Goal: Information Seeking & Learning: Learn about a topic

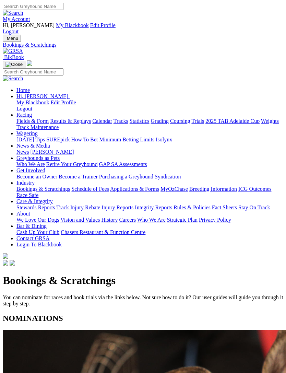
scroll to position [293, 0]
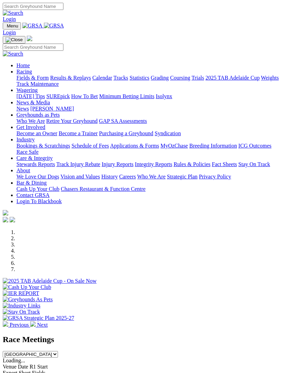
scroll to position [113, 0]
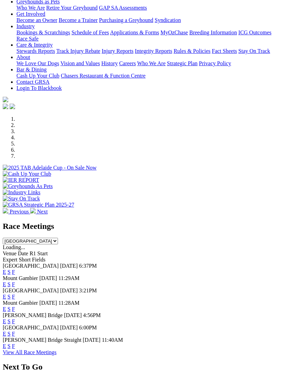
click at [15, 336] on link "F" at bounding box center [13, 333] width 3 height 6
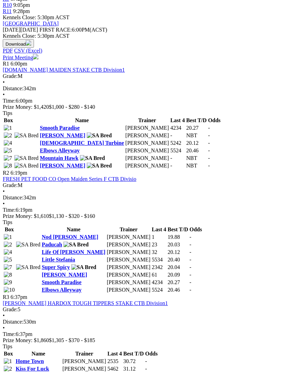
scroll to position [309, 6]
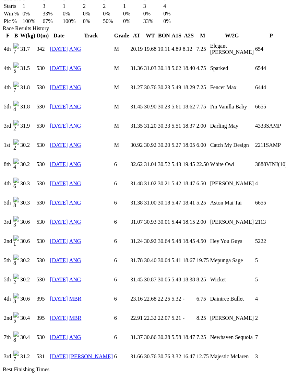
scroll to position [489, 0]
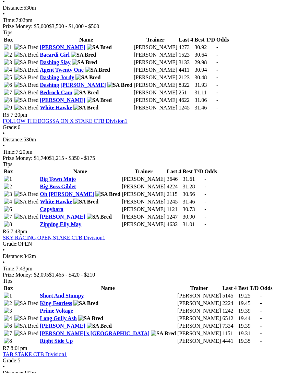
scroll to position [727, 6]
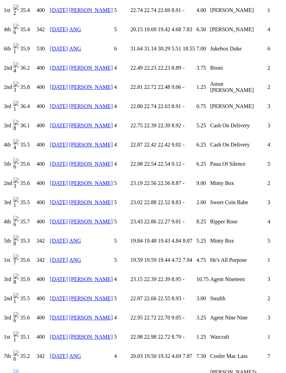
scroll to position [1347, 0]
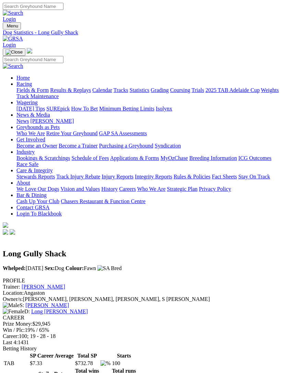
scroll to position [1369, 0]
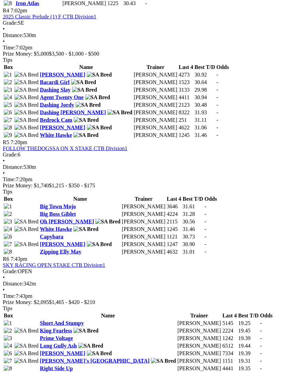
scroll to position [705, 6]
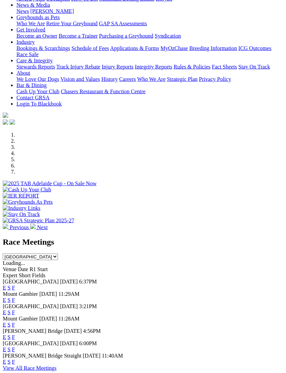
scroll to position [98, 0]
click at [15, 309] on link "F" at bounding box center [13, 312] width 3 height 6
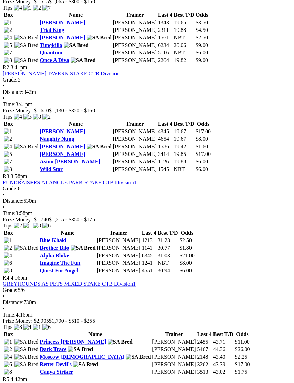
scroll to position [410, 0]
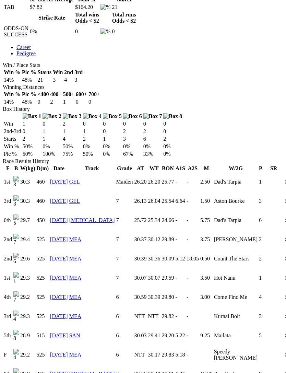
scroll to position [356, 0]
